Goal: Transaction & Acquisition: Obtain resource

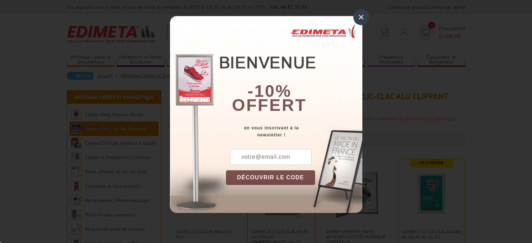
scroll to position [47, 0]
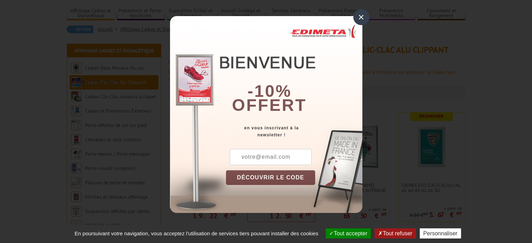
click at [273, 174] on button "DÉCOUVRIR LE CODE" at bounding box center [271, 177] width 90 height 15
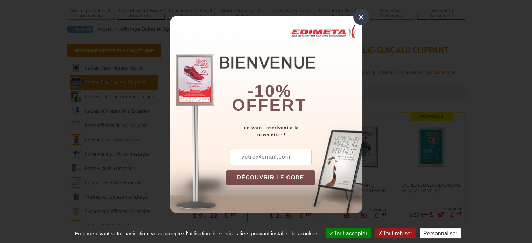
click at [273, 174] on button "DÉCOUVRIR LE CODE" at bounding box center [271, 177] width 90 height 15
click at [263, 172] on button "DÉCOUVRIR LE CODE" at bounding box center [271, 177] width 90 height 15
click at [251, 158] on input "text" at bounding box center [271, 157] width 82 height 16
click at [360, 14] on div "×" at bounding box center [362, 17] width 16 height 16
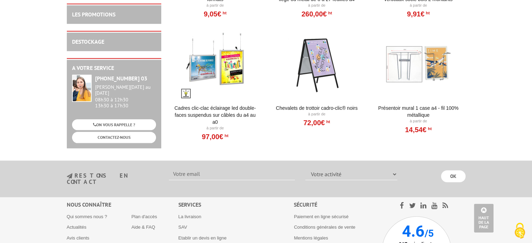
scroll to position [758, 0]
